Goal: Task Accomplishment & Management: Manage account settings

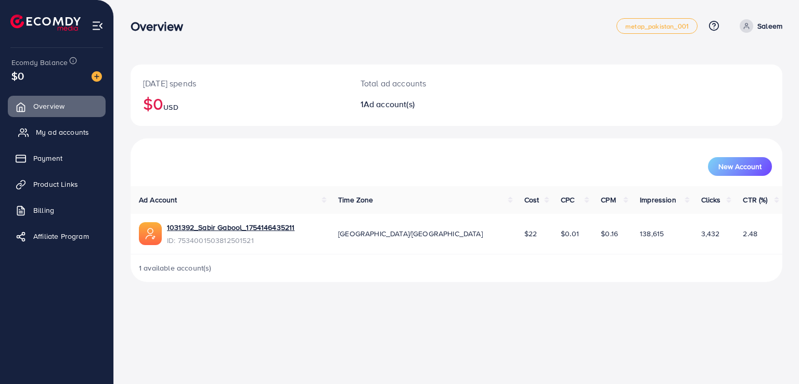
click at [63, 131] on span "My ad accounts" at bounding box center [62, 132] width 53 height 10
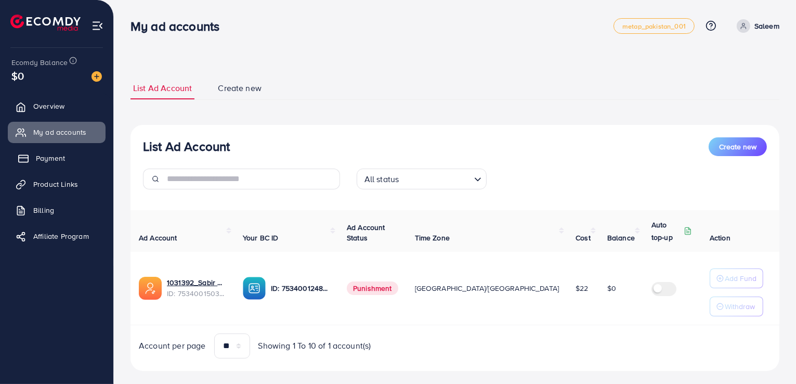
click at [43, 161] on span "Payment" at bounding box center [50, 158] width 29 height 10
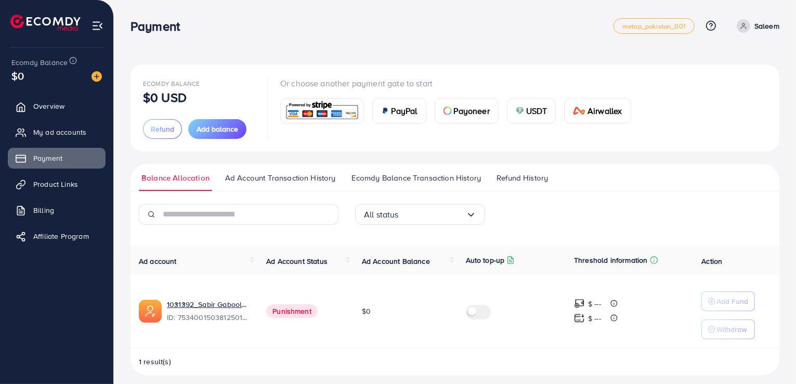
click at [537, 178] on span "Refund History" at bounding box center [522, 177] width 51 height 11
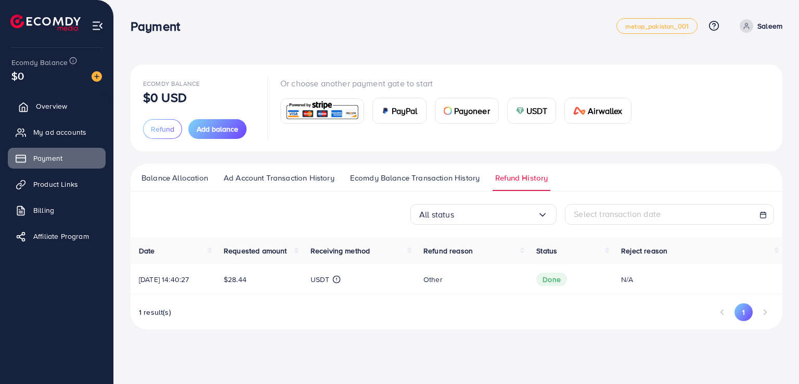
click at [42, 107] on span "Overview" at bounding box center [51, 106] width 31 height 10
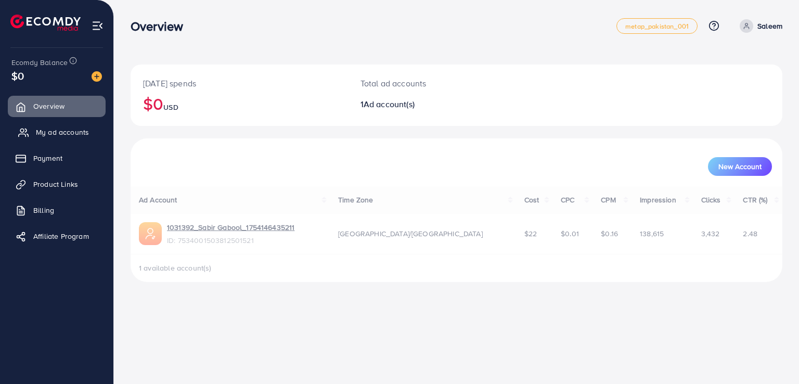
click at [36, 135] on span "My ad accounts" at bounding box center [62, 132] width 53 height 10
